Goal: Find specific fact: Find specific fact

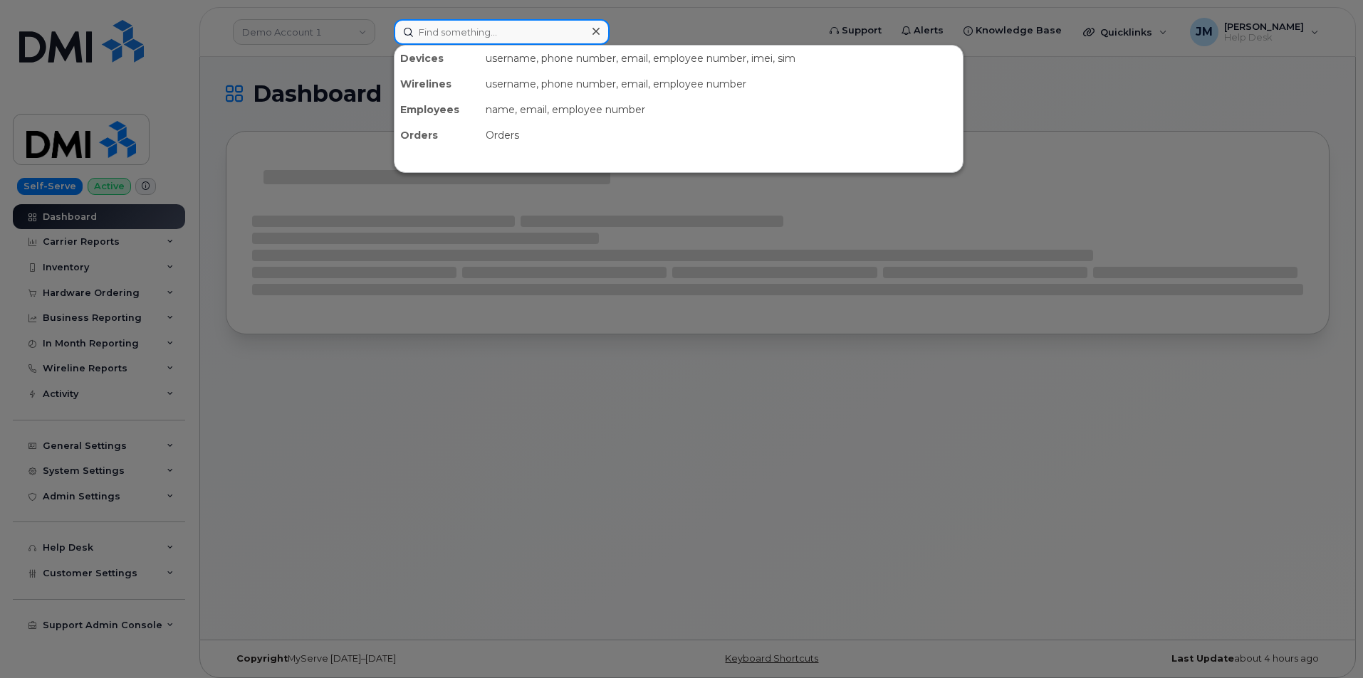
click at [460, 30] on input at bounding box center [502, 32] width 216 height 26
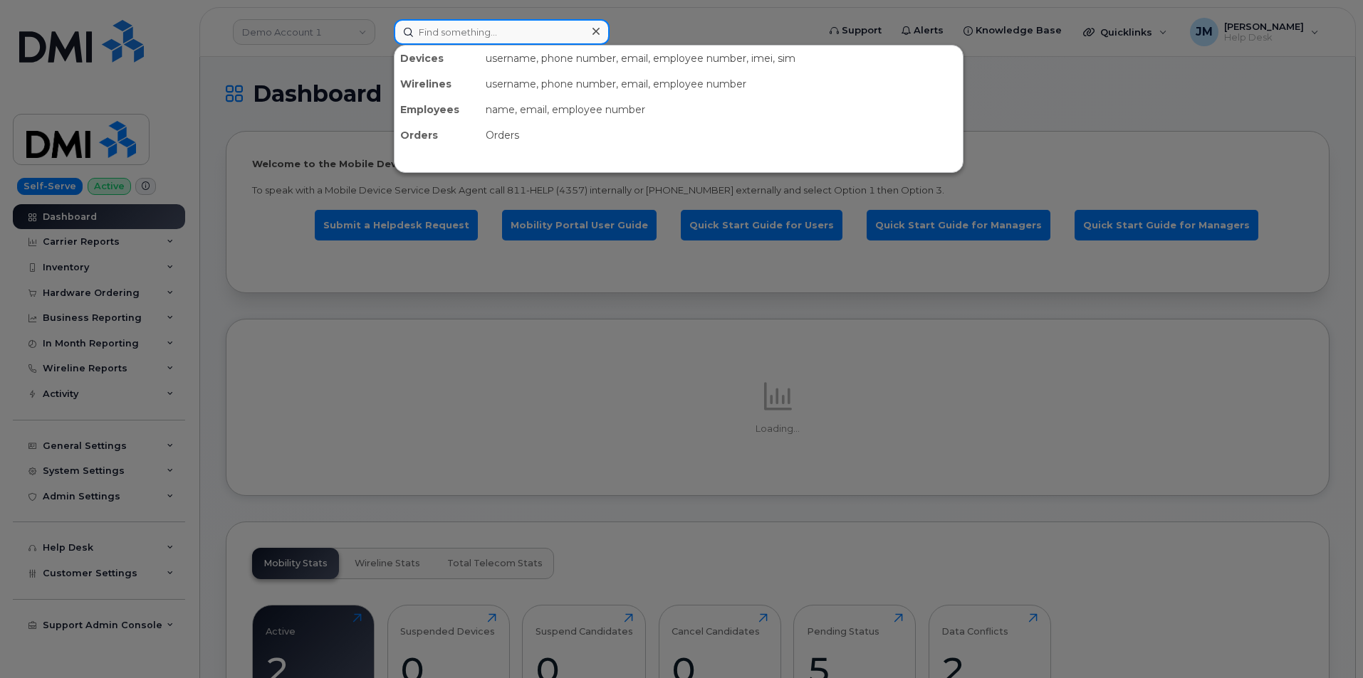
paste input "3039051659"
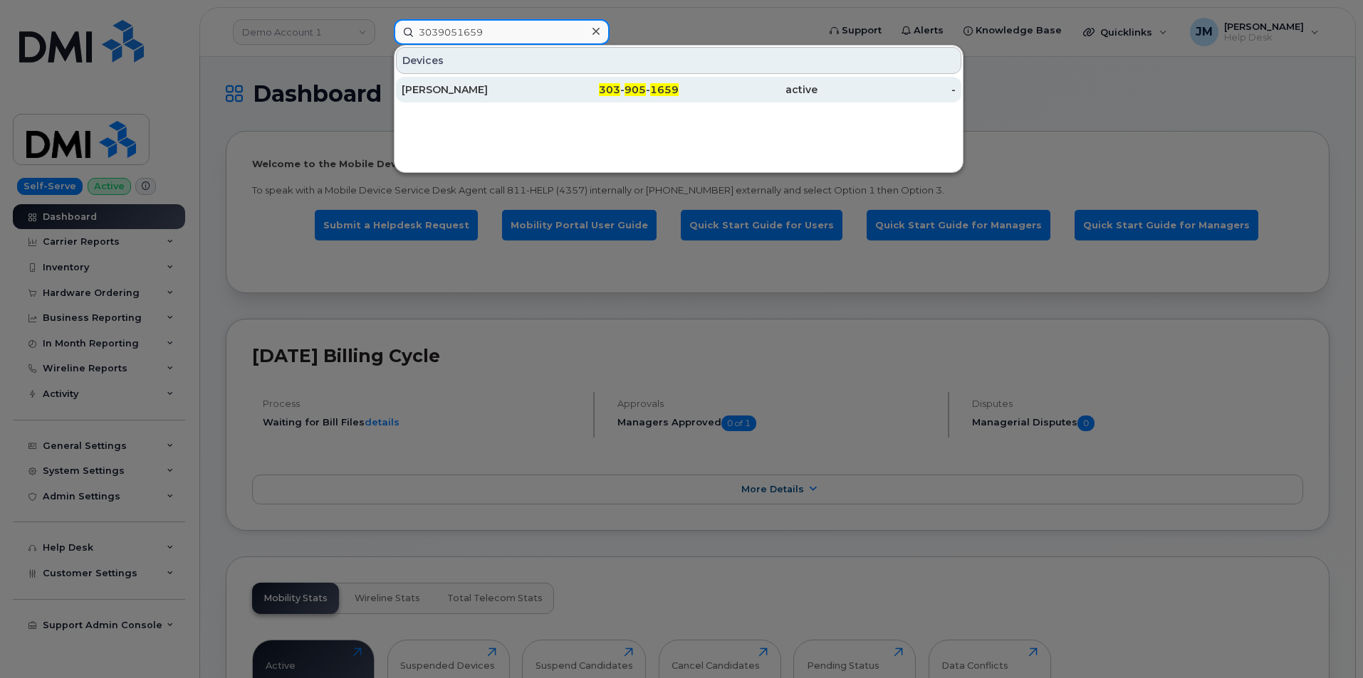
type input "3039051659"
click at [474, 88] on div "[PERSON_NAME]" at bounding box center [471, 90] width 139 height 14
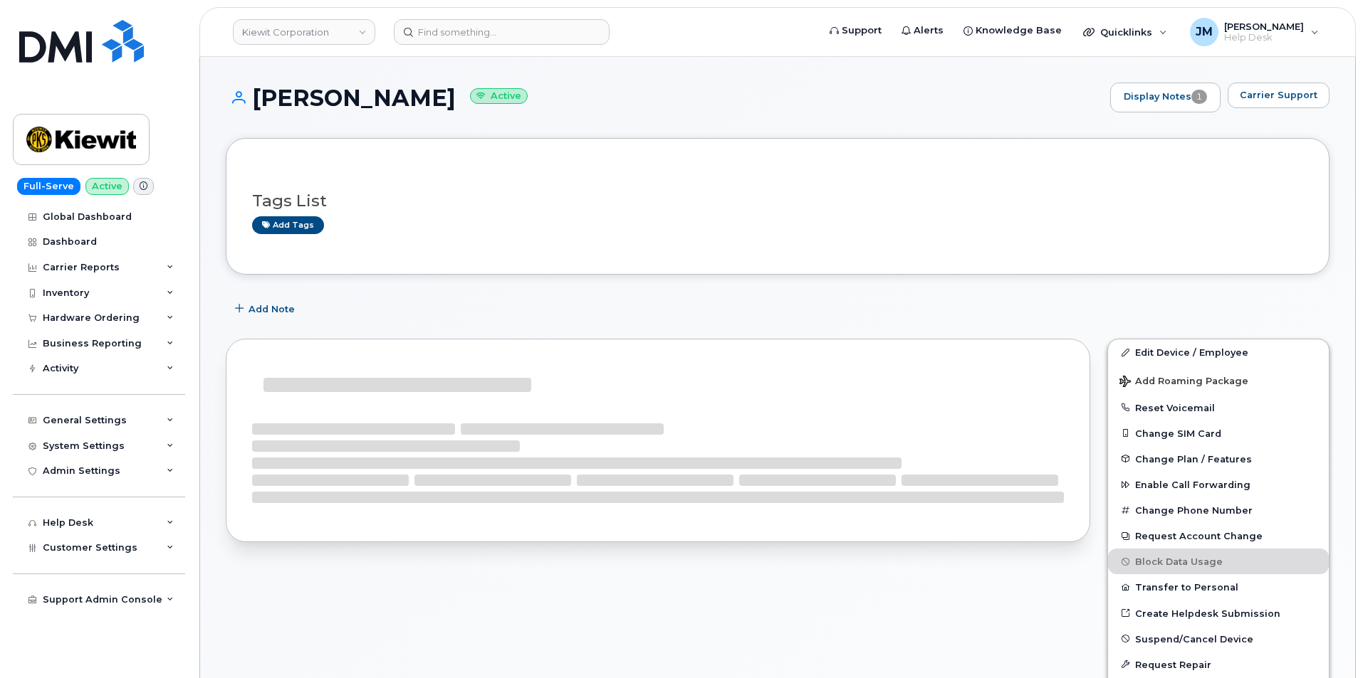
drag, startPoint x: 470, startPoint y: 96, endPoint x: 259, endPoint y: 107, distance: 211.0
click at [259, 107] on h1 "ANNIE FRIEDMAN Active" at bounding box center [664, 97] width 877 height 25
copy h1 "ANNIE FRIEDMAN"
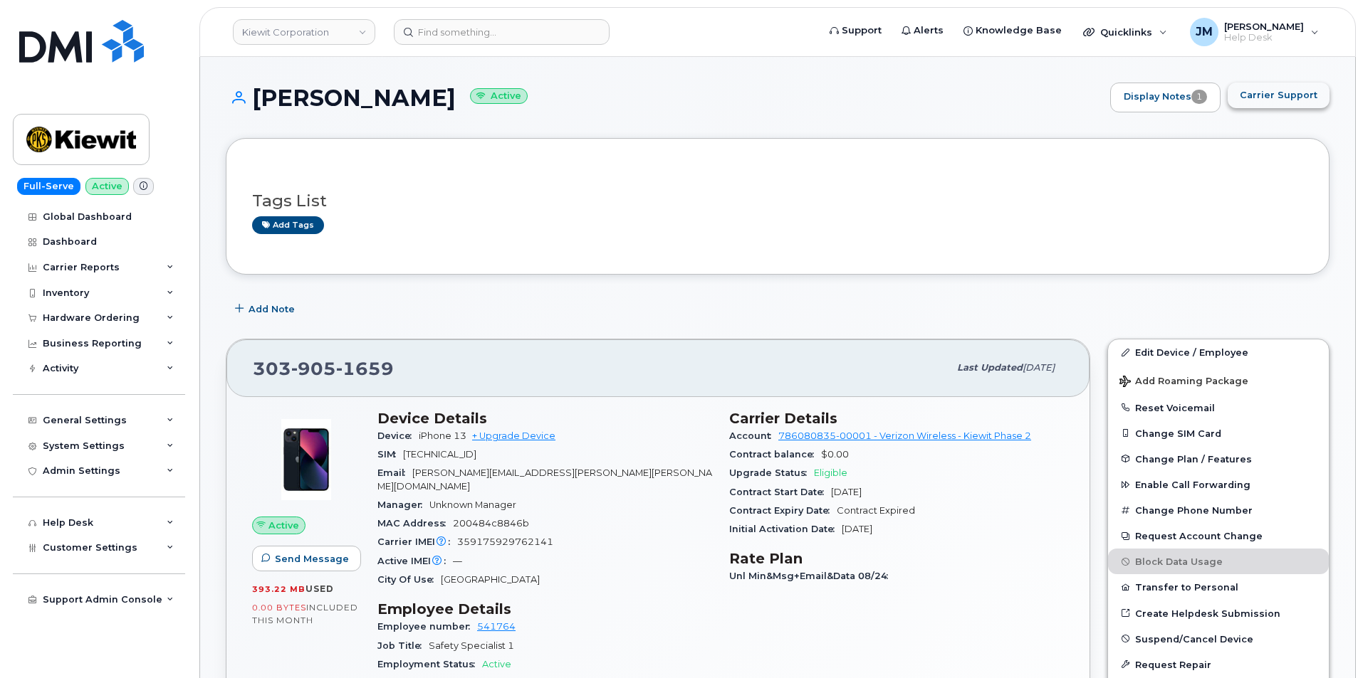
click at [1286, 92] on span "Carrier Support" at bounding box center [1278, 95] width 78 height 14
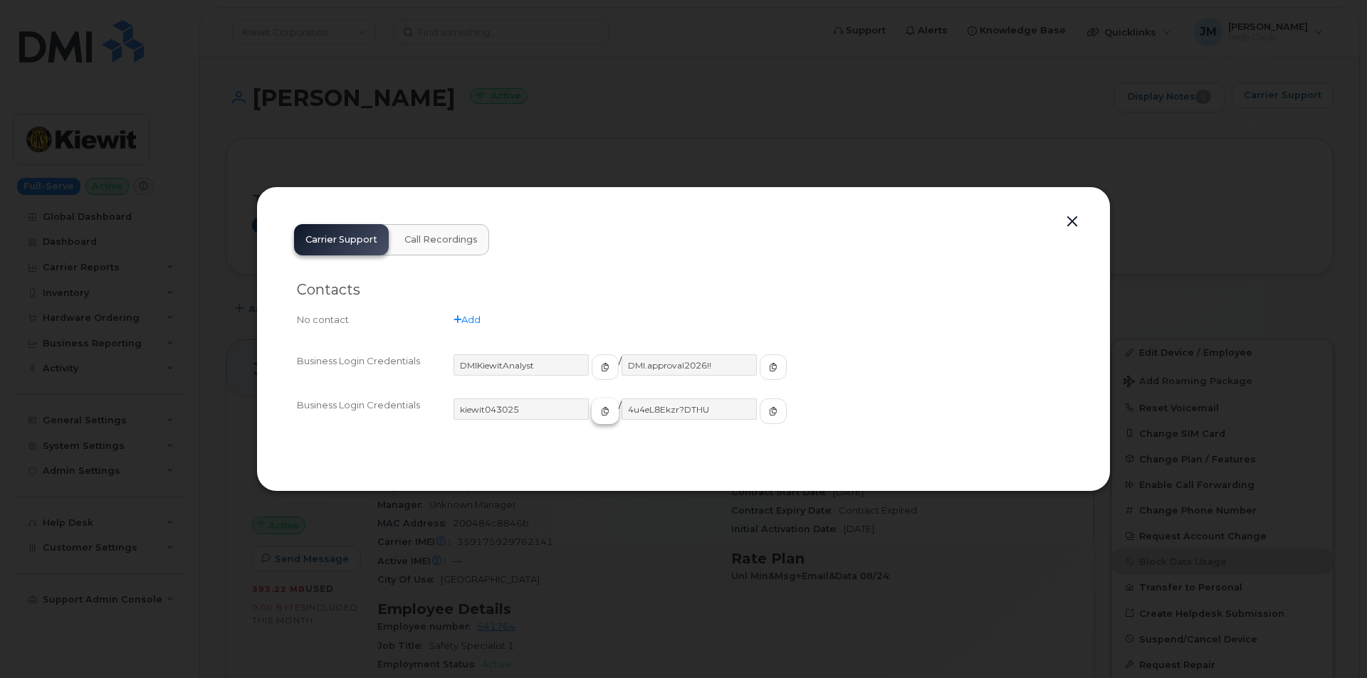
click at [601, 411] on icon "button" at bounding box center [605, 411] width 9 height 9
click at [769, 412] on icon "button" at bounding box center [773, 411] width 9 height 9
click at [1071, 223] on button "button" at bounding box center [1071, 222] width 21 height 20
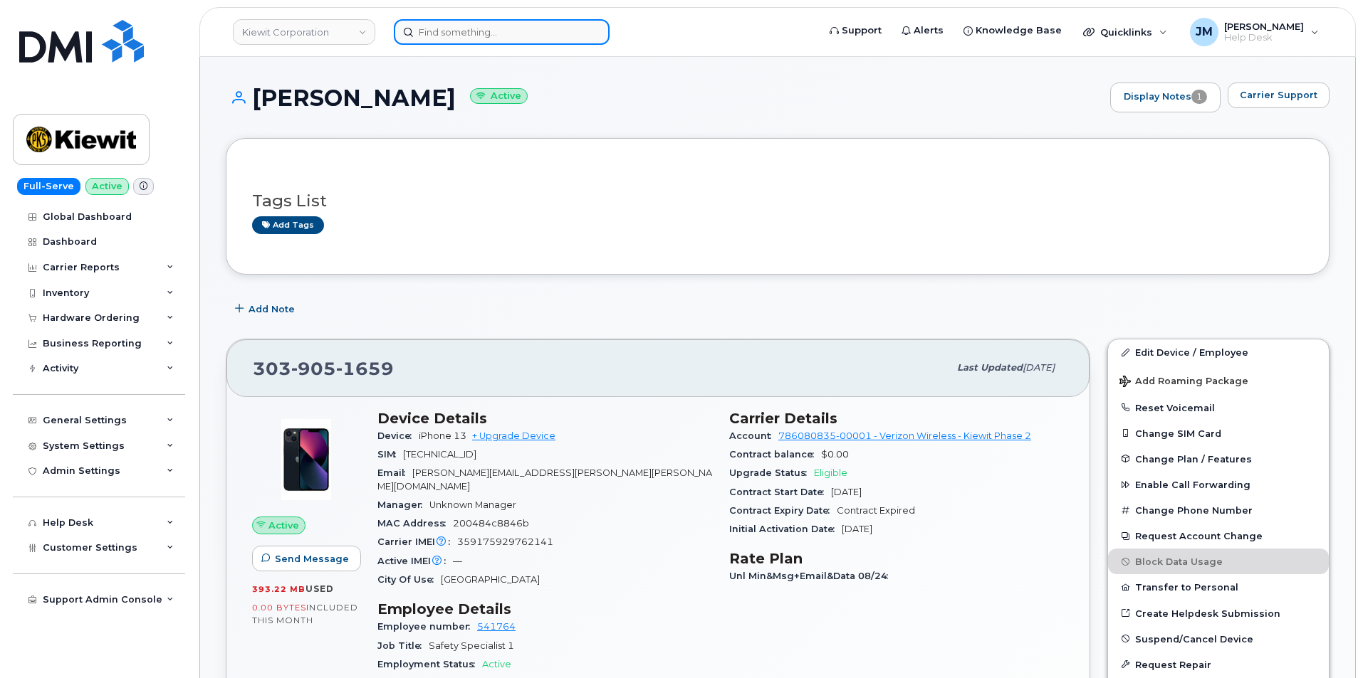
click at [425, 28] on input at bounding box center [502, 32] width 216 height 26
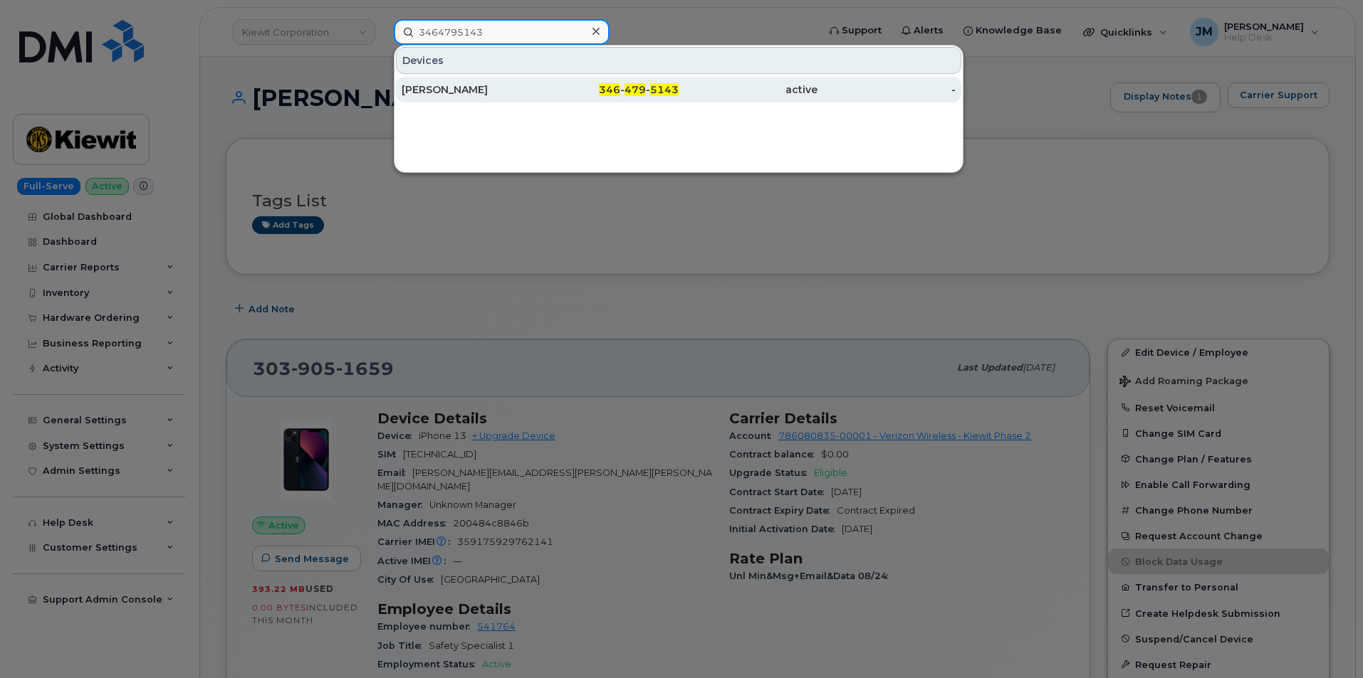
type input "3464795143"
click at [466, 85] on div "[PERSON_NAME]" at bounding box center [471, 90] width 139 height 14
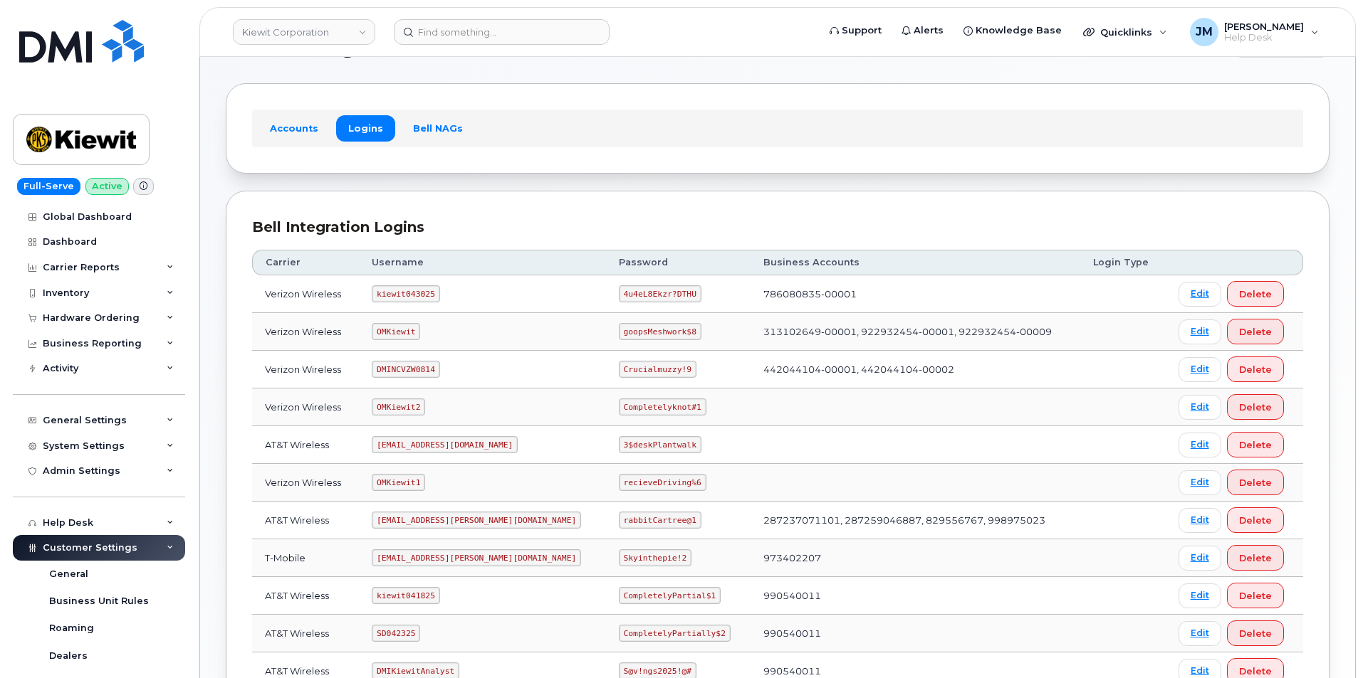
scroll to position [142, 0]
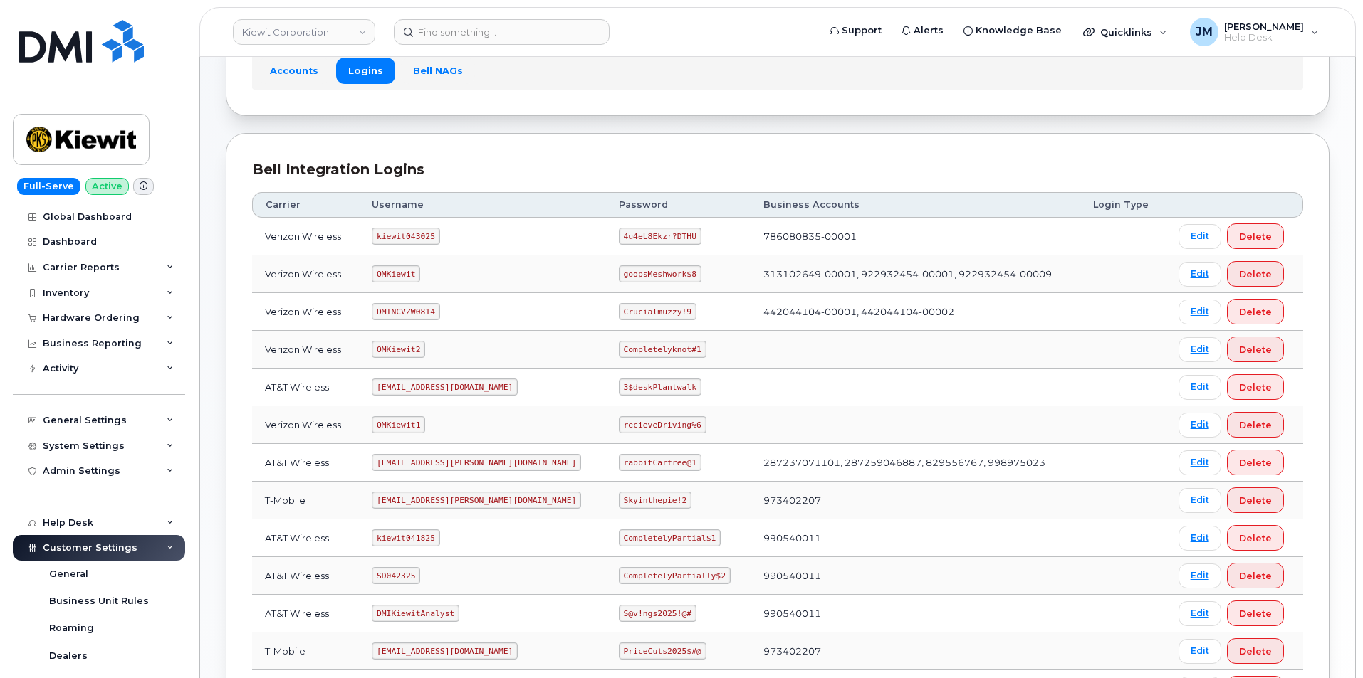
scroll to position [142, 0]
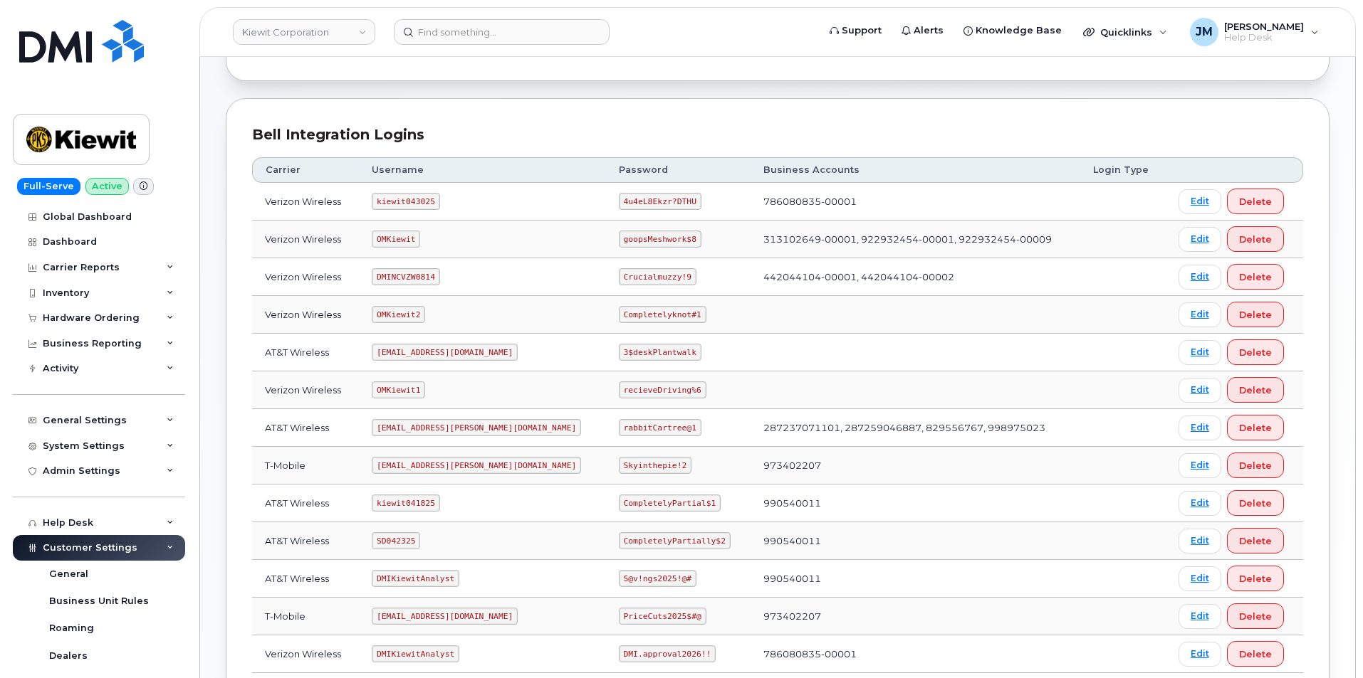
click at [425, 393] on code "OMKiewit1" at bounding box center [398, 390] width 53 height 17
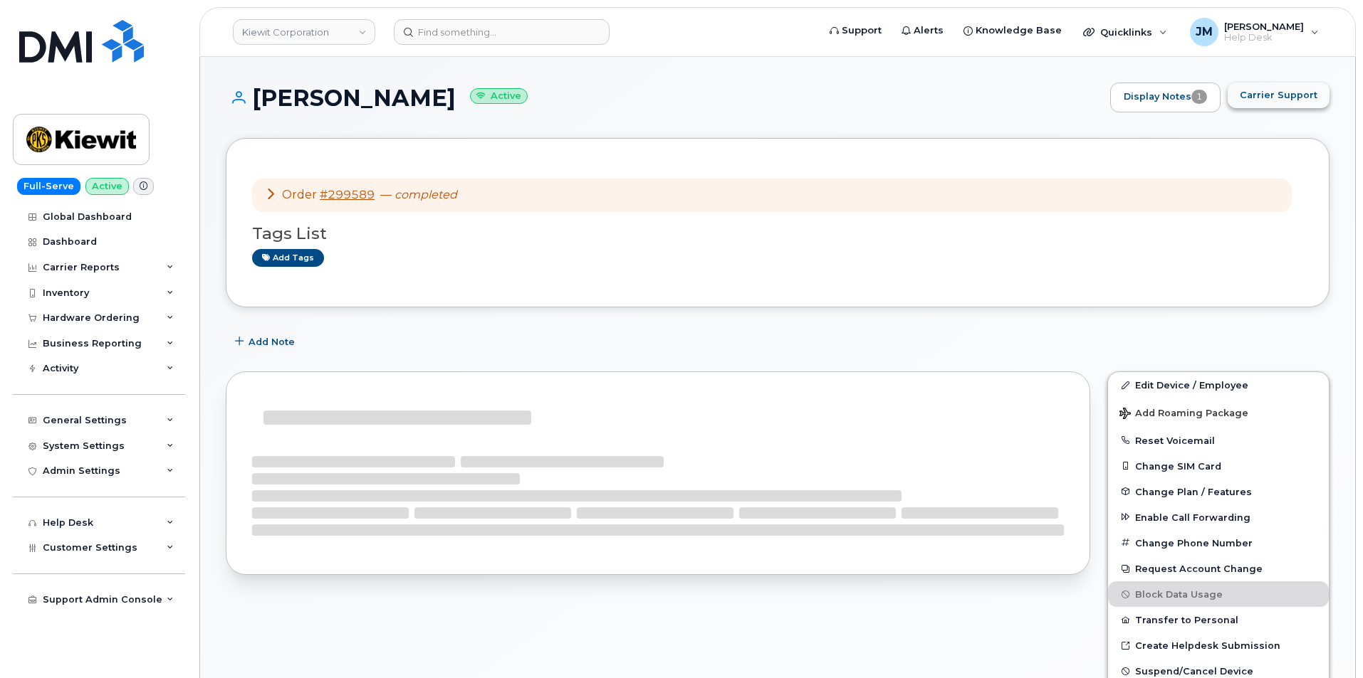
click at [1288, 96] on span "Carrier Support" at bounding box center [1278, 95] width 78 height 14
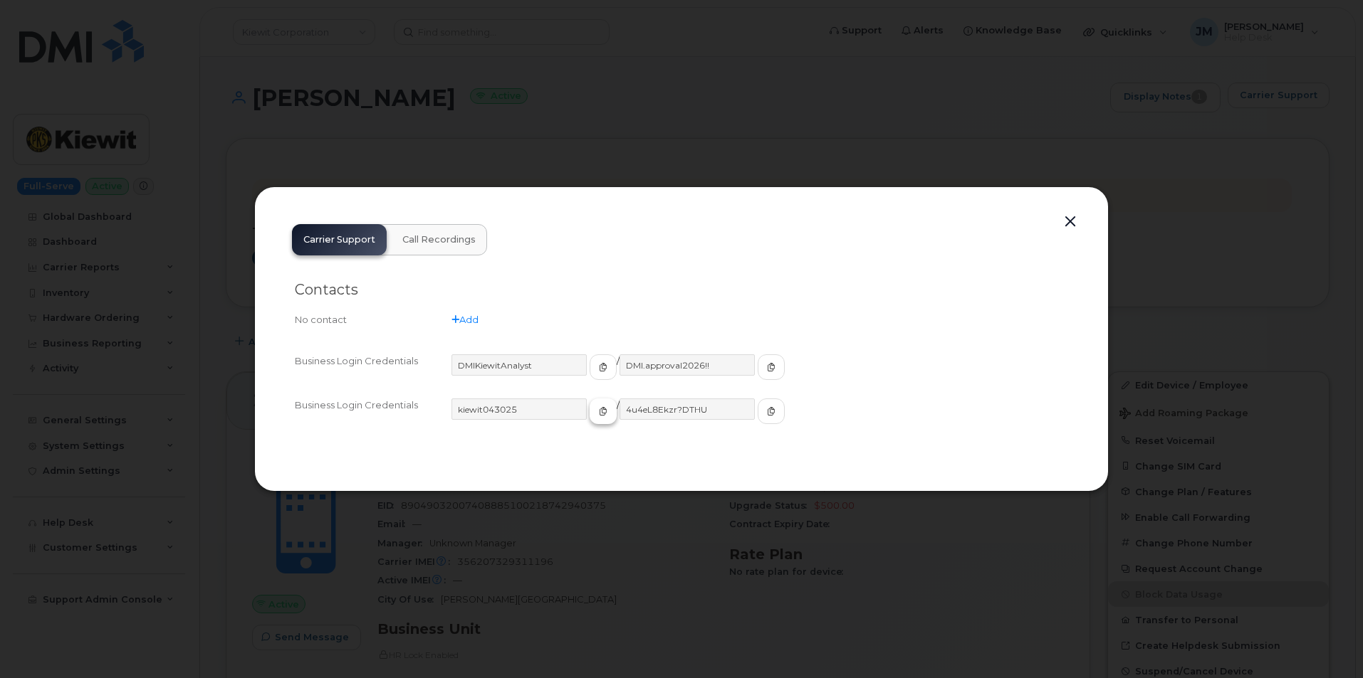
click at [599, 413] on icon "button" at bounding box center [603, 411] width 9 height 9
click at [767, 412] on icon "button" at bounding box center [771, 411] width 9 height 9
click at [1067, 221] on button "button" at bounding box center [1069, 222] width 21 height 20
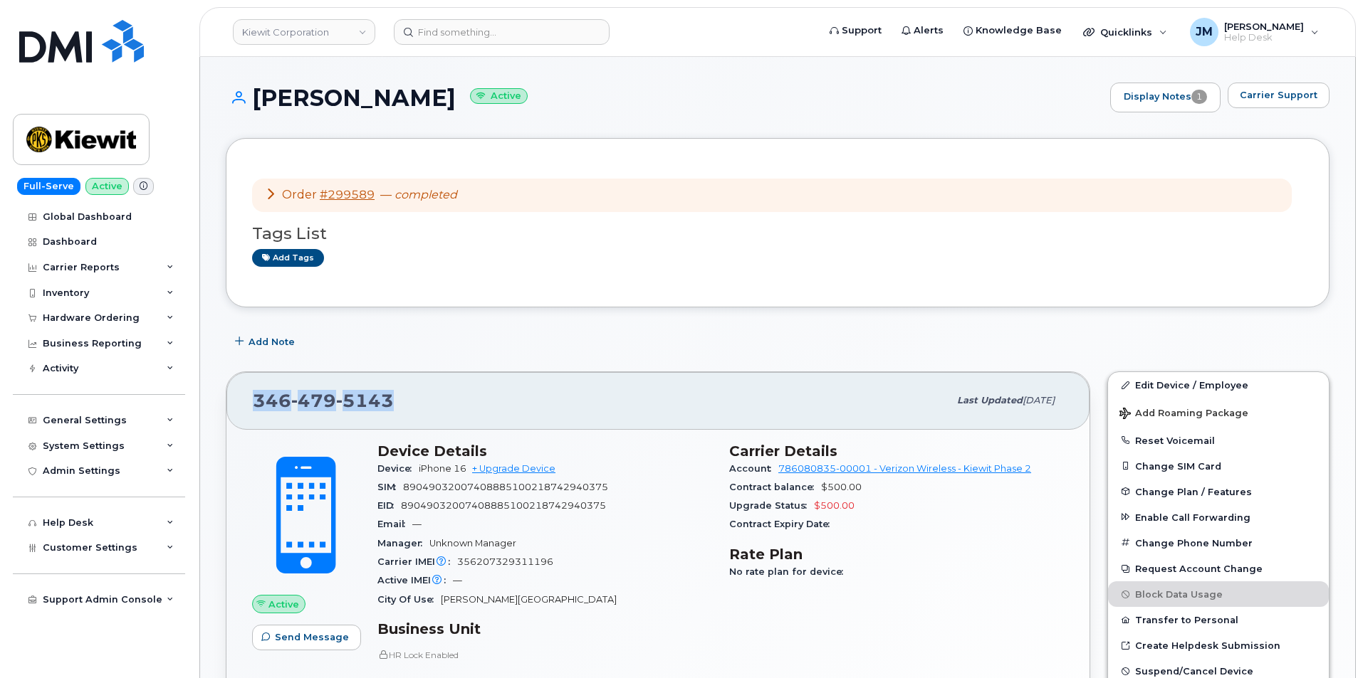
drag, startPoint x: 394, startPoint y: 402, endPoint x: 233, endPoint y: 399, distance: 161.6
click at [233, 399] on div "[PHONE_NUMBER] Last updated [DATE]" at bounding box center [657, 400] width 863 height 57
copy span "[PHONE_NUMBER]"
